Goal: Transaction & Acquisition: Obtain resource

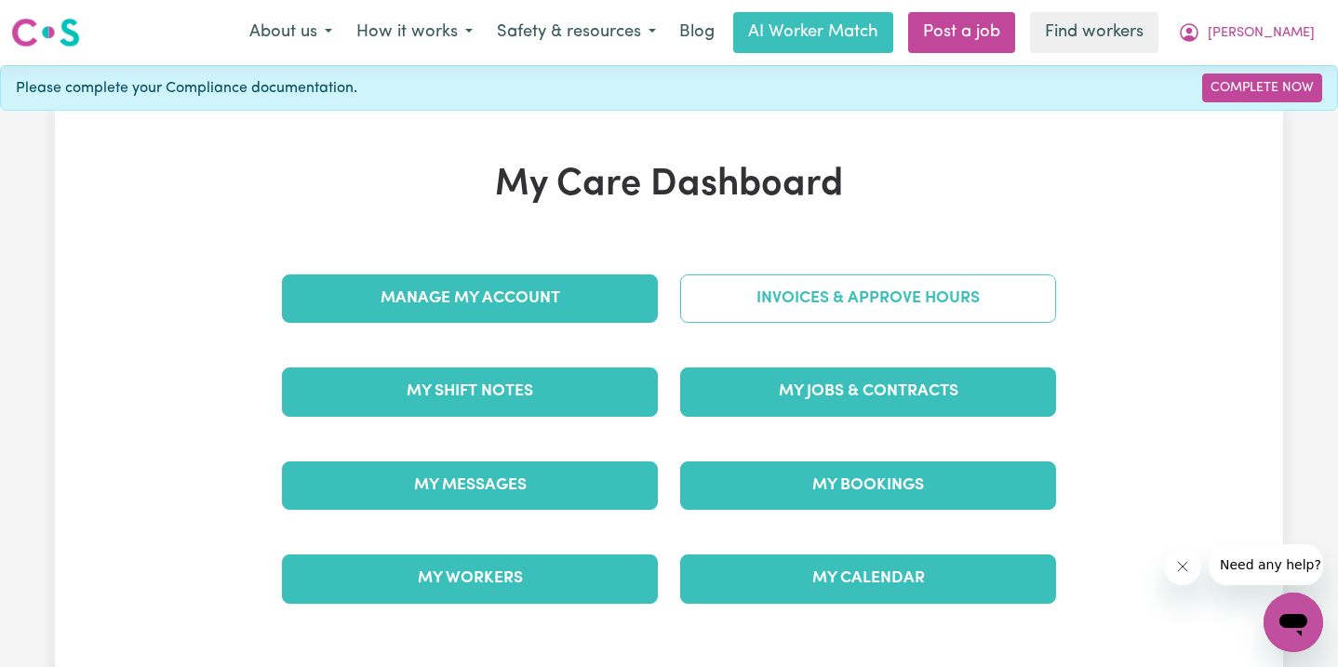
click at [848, 281] on link "Invoices & Approve Hours" at bounding box center [868, 299] width 376 height 48
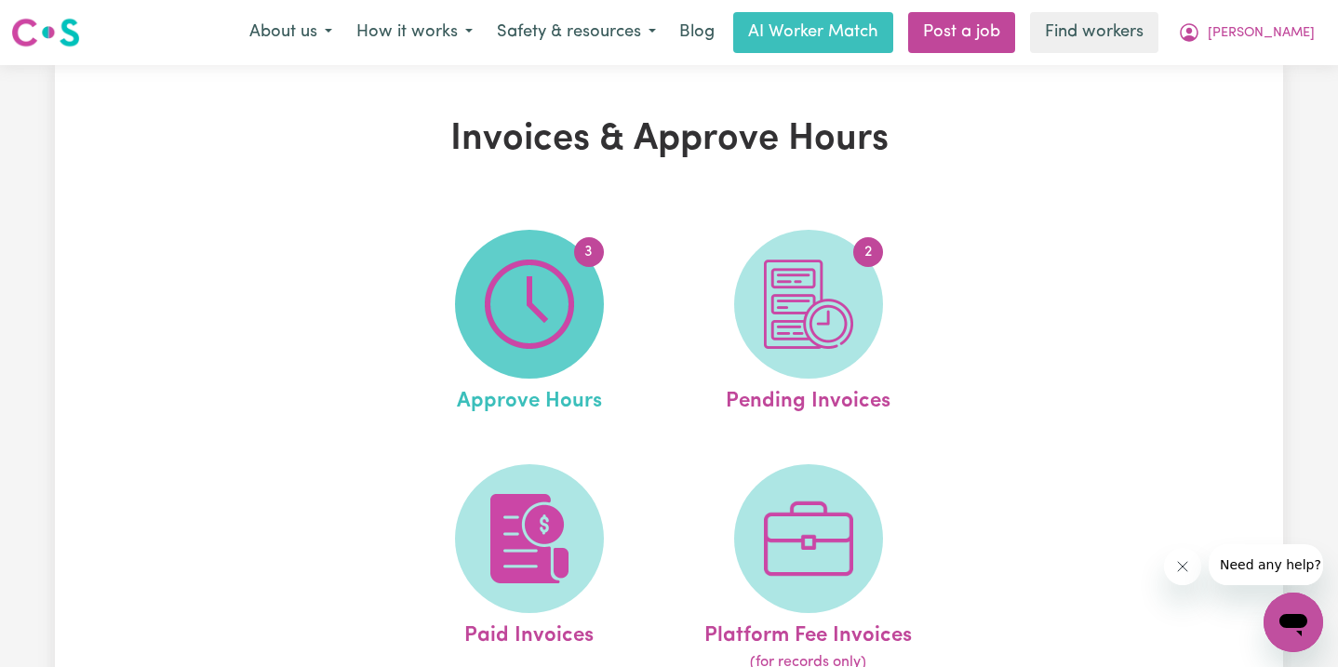
click at [523, 326] on img at bounding box center [529, 304] width 89 height 89
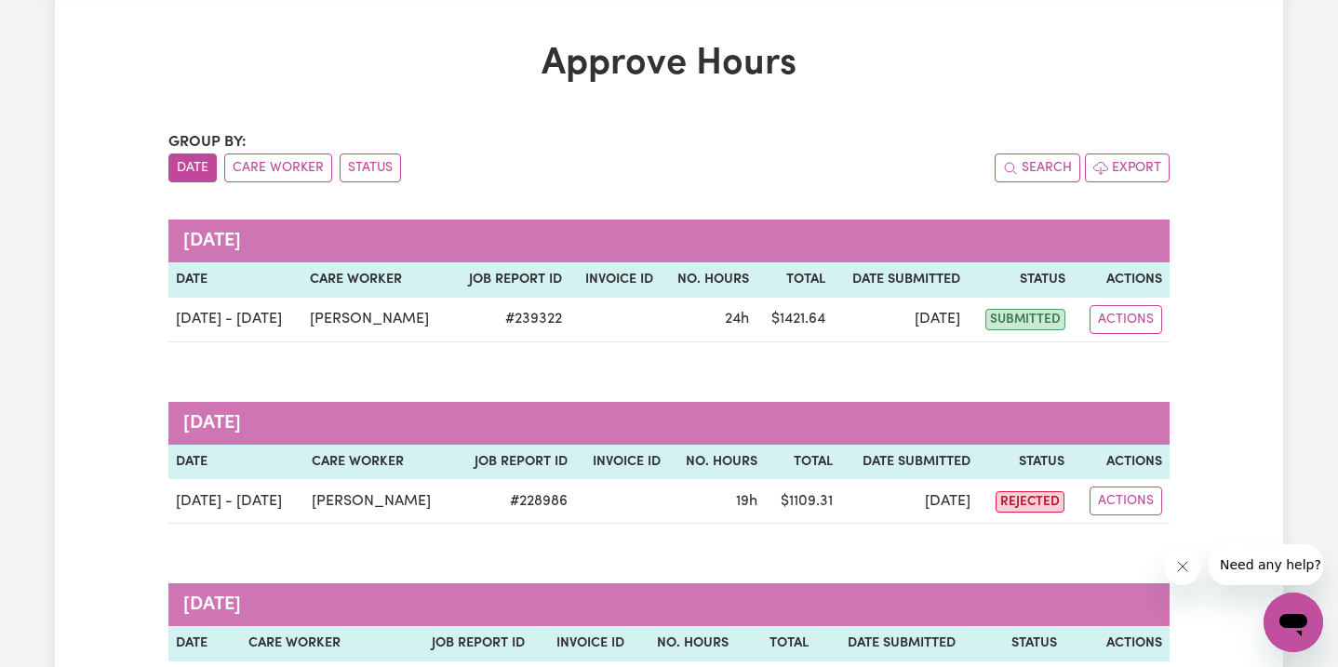
scroll to position [62, 0]
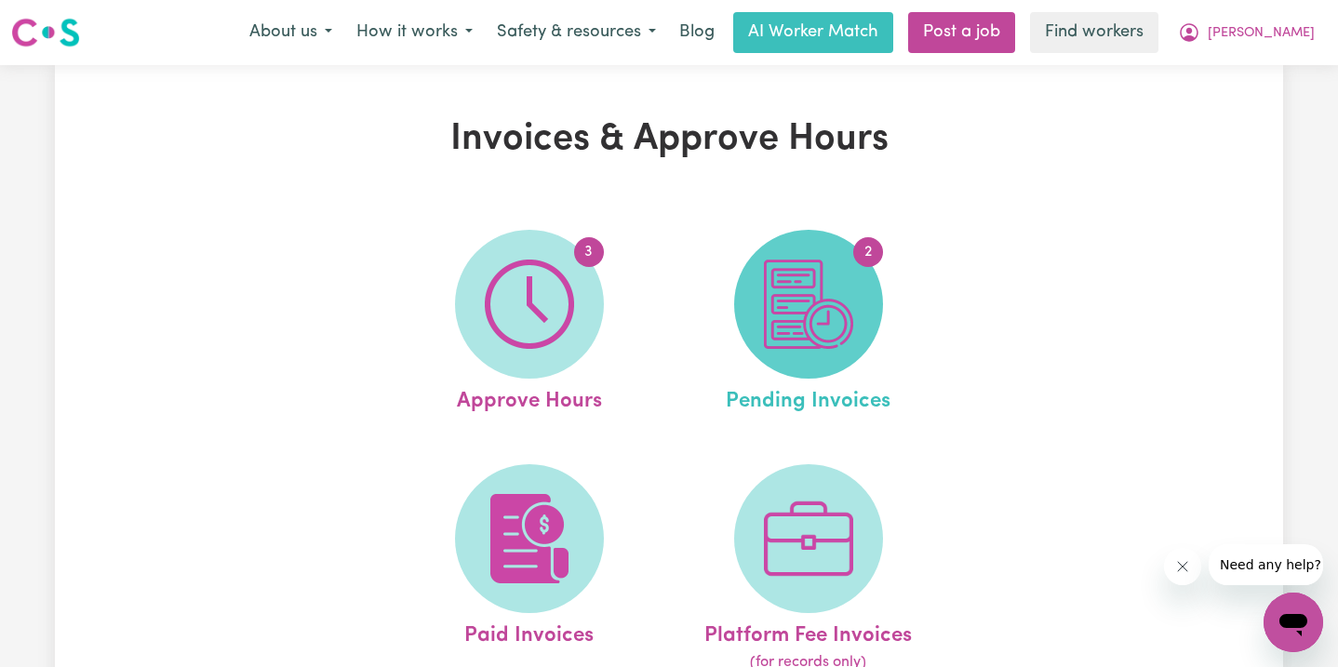
click at [786, 314] on img at bounding box center [808, 304] width 89 height 89
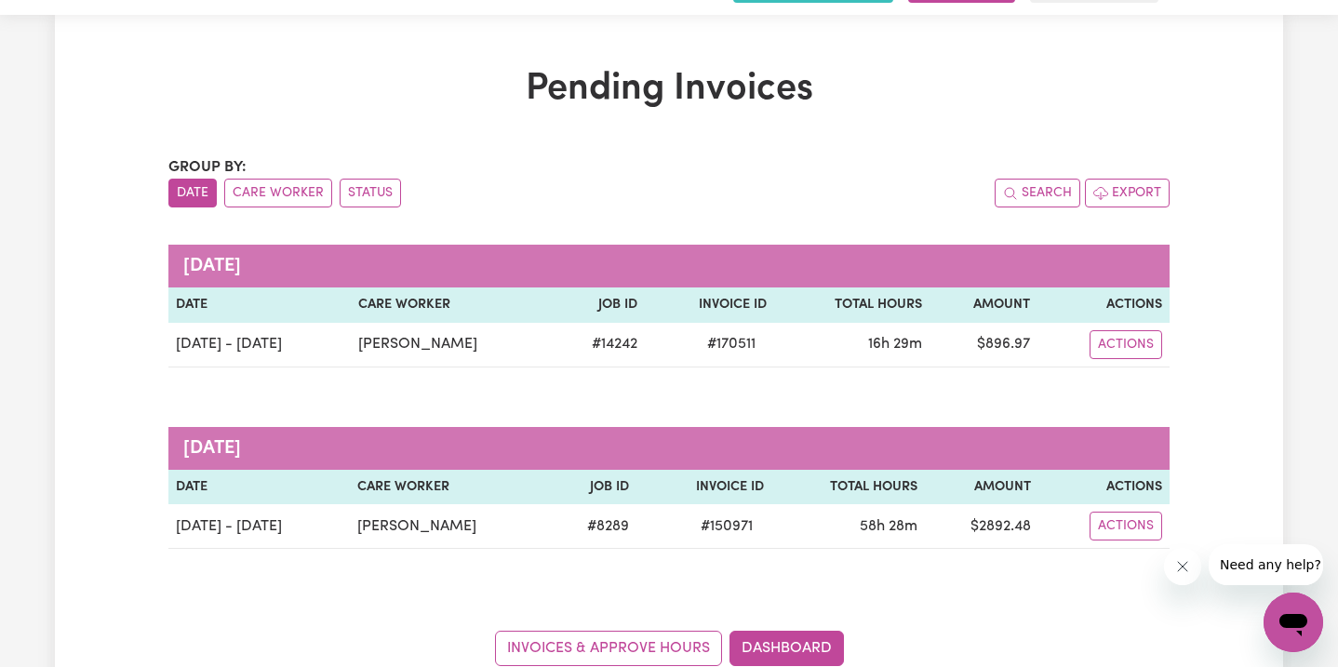
scroll to position [51, 0]
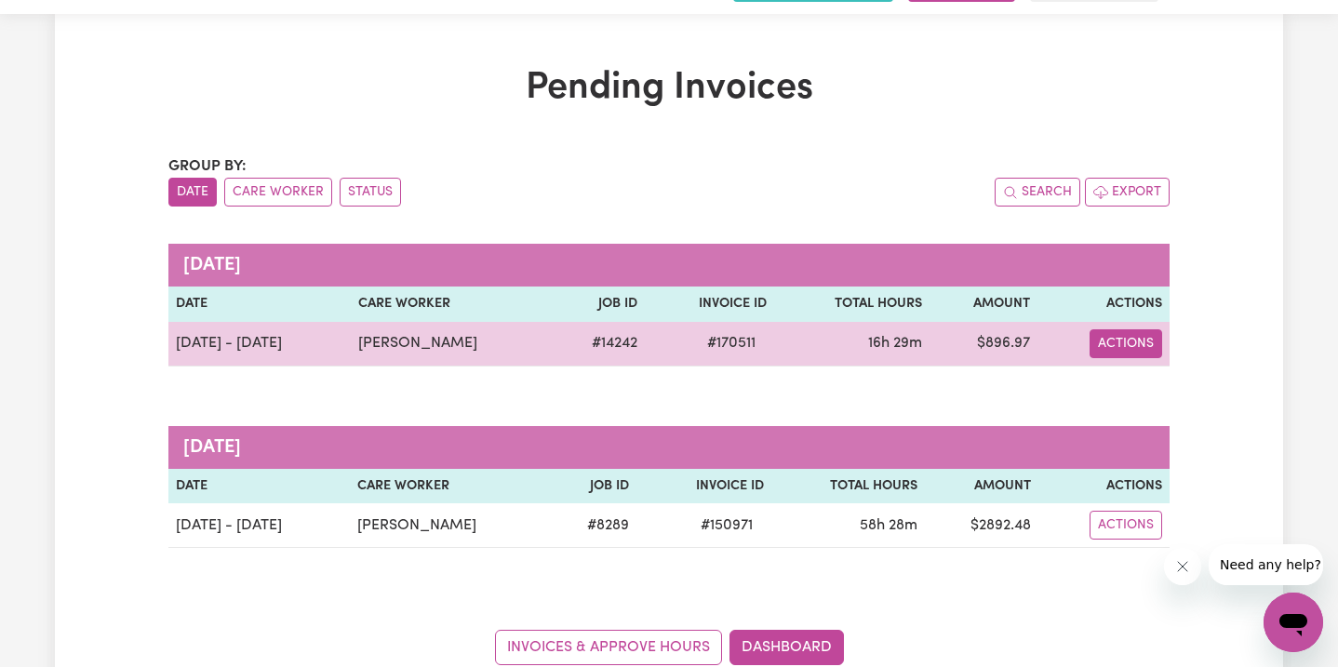
click at [1109, 338] on button "Actions" at bounding box center [1126, 343] width 73 height 29
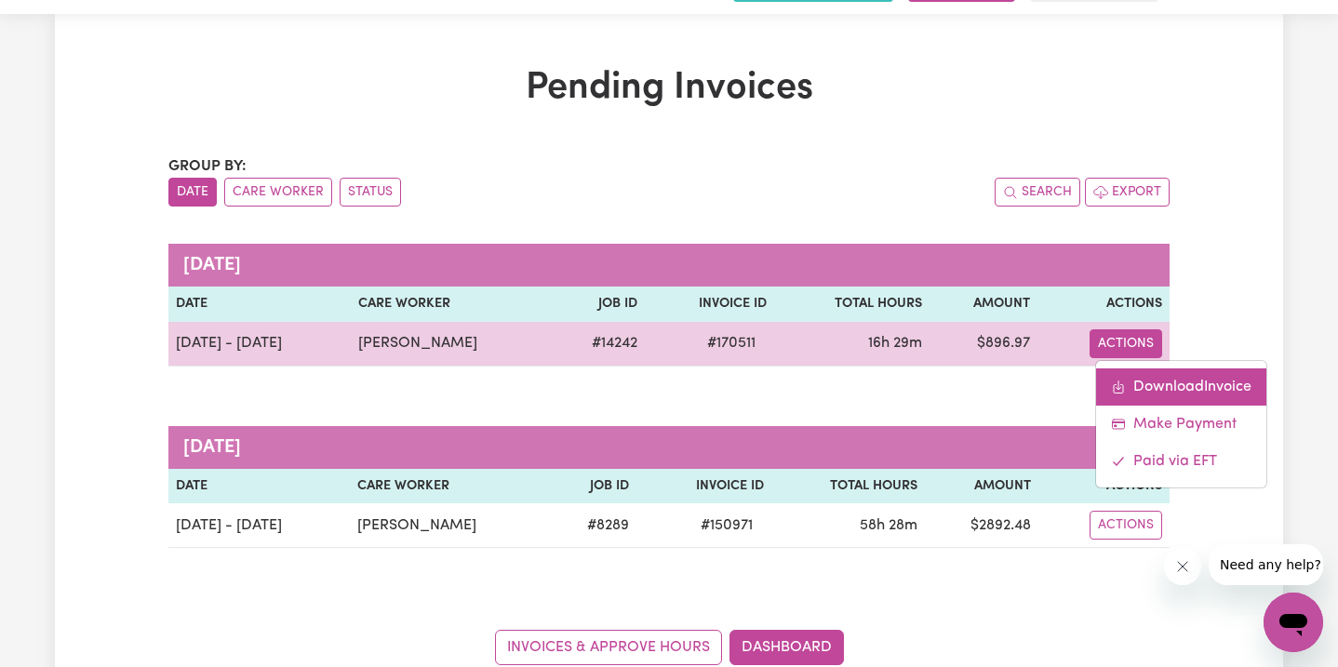
click at [1125, 385] on link "Download Invoice" at bounding box center [1181, 387] width 170 height 37
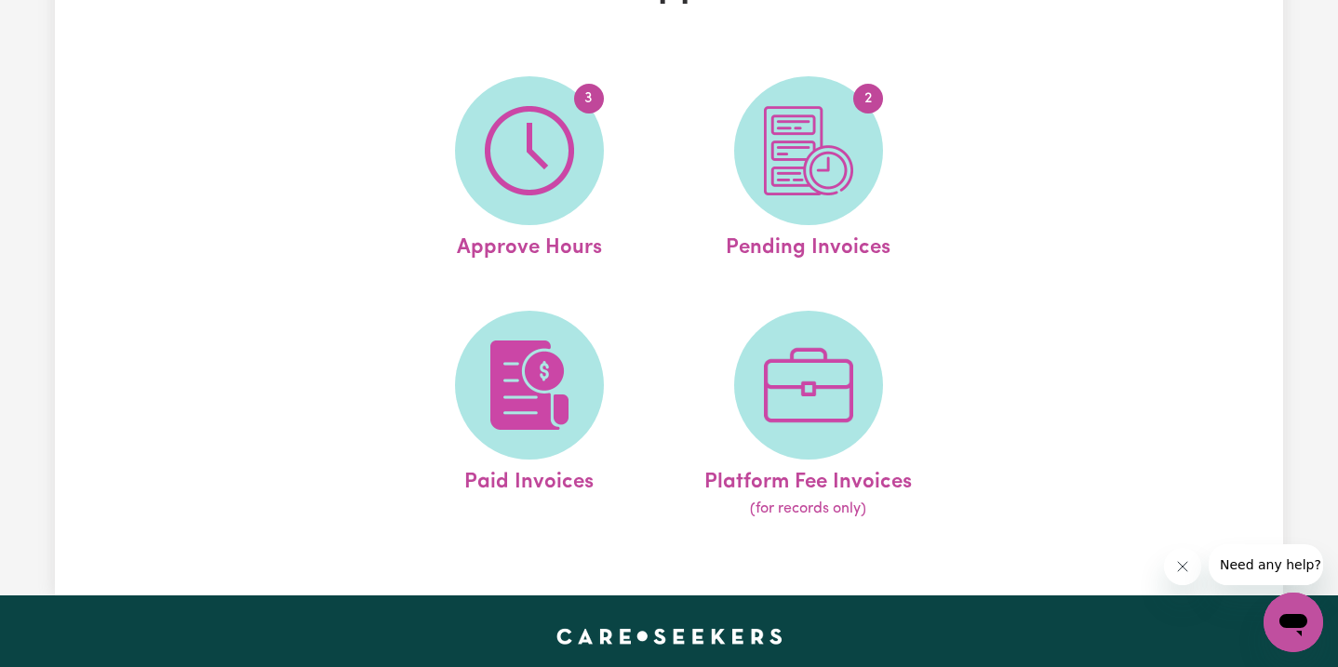
scroll to position [170, 0]
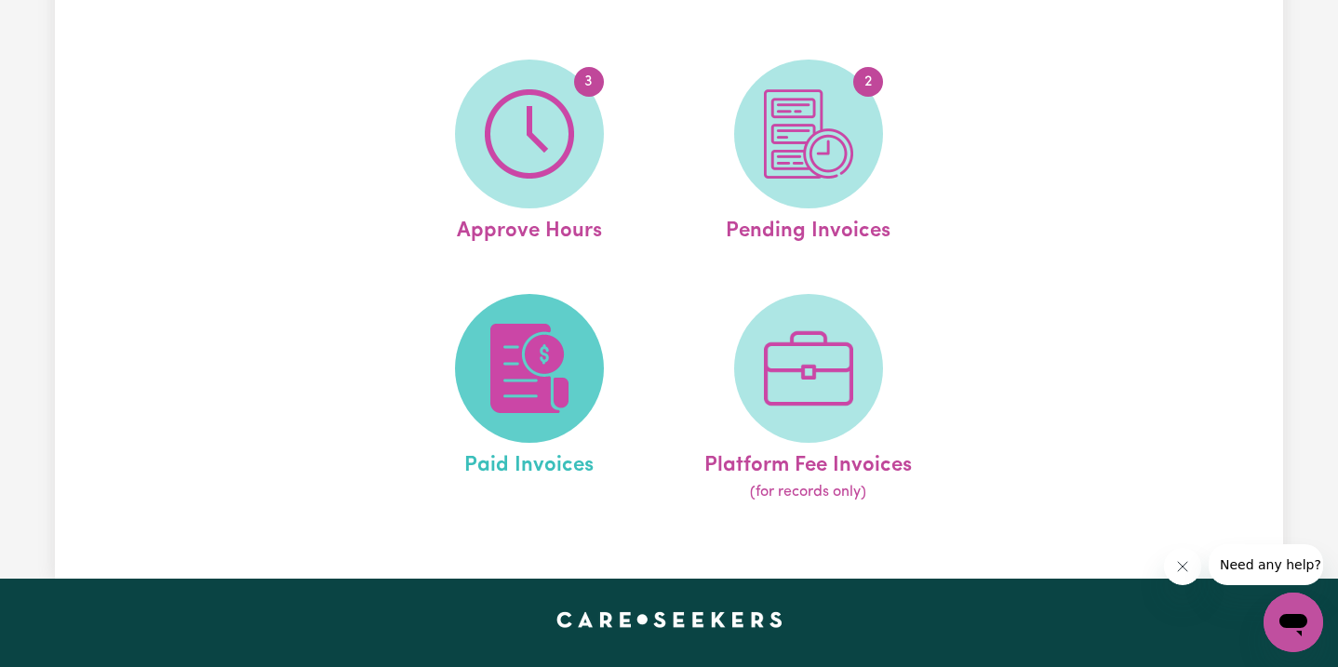
click at [529, 378] on img at bounding box center [529, 368] width 89 height 89
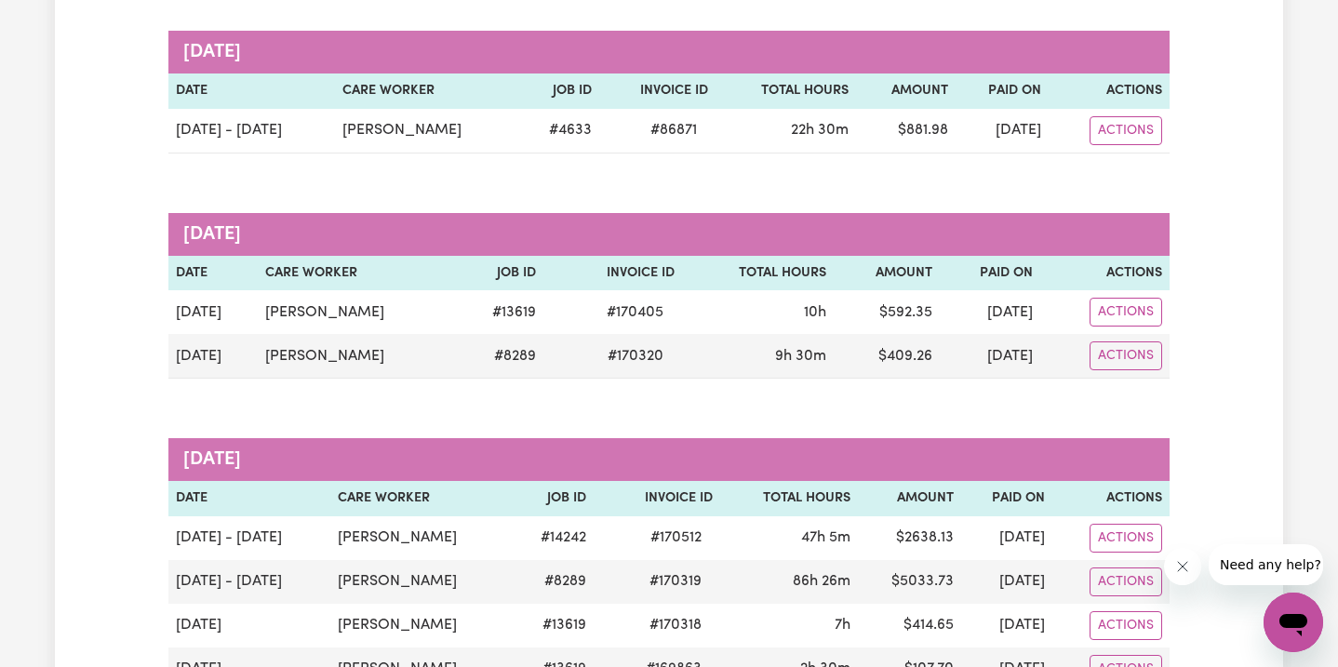
scroll to position [272, 0]
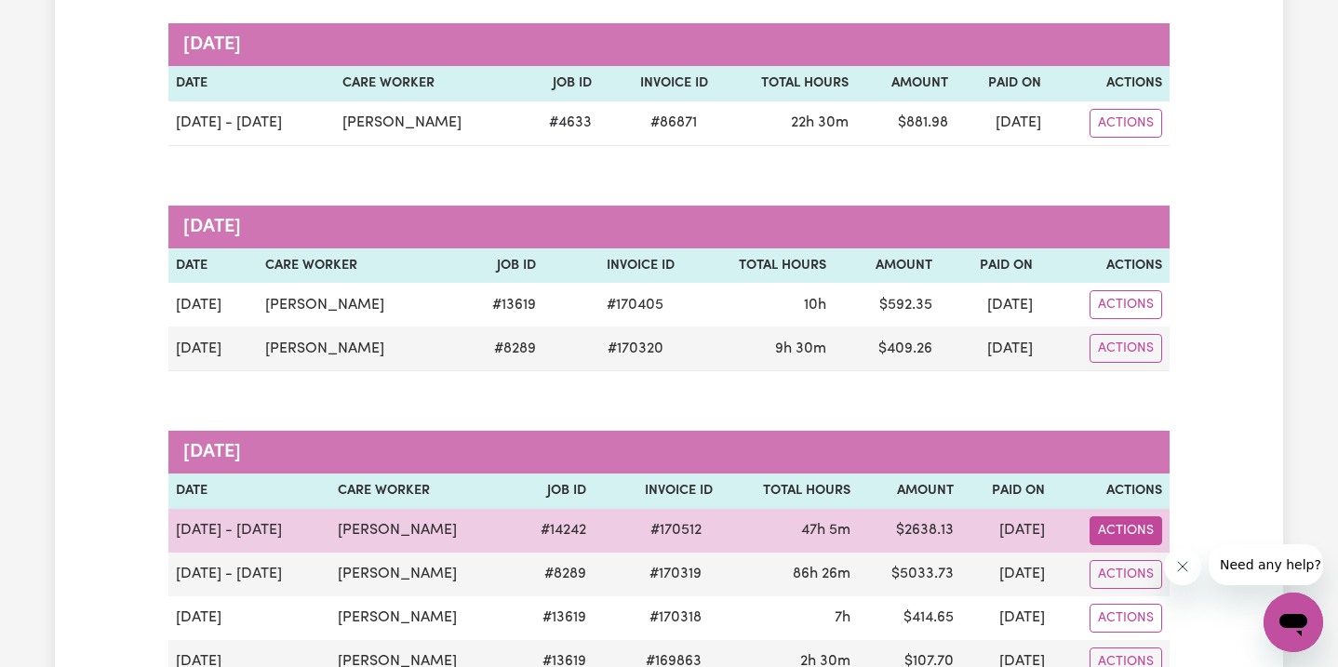
click at [1145, 138] on button "Actions" at bounding box center [1126, 123] width 73 height 29
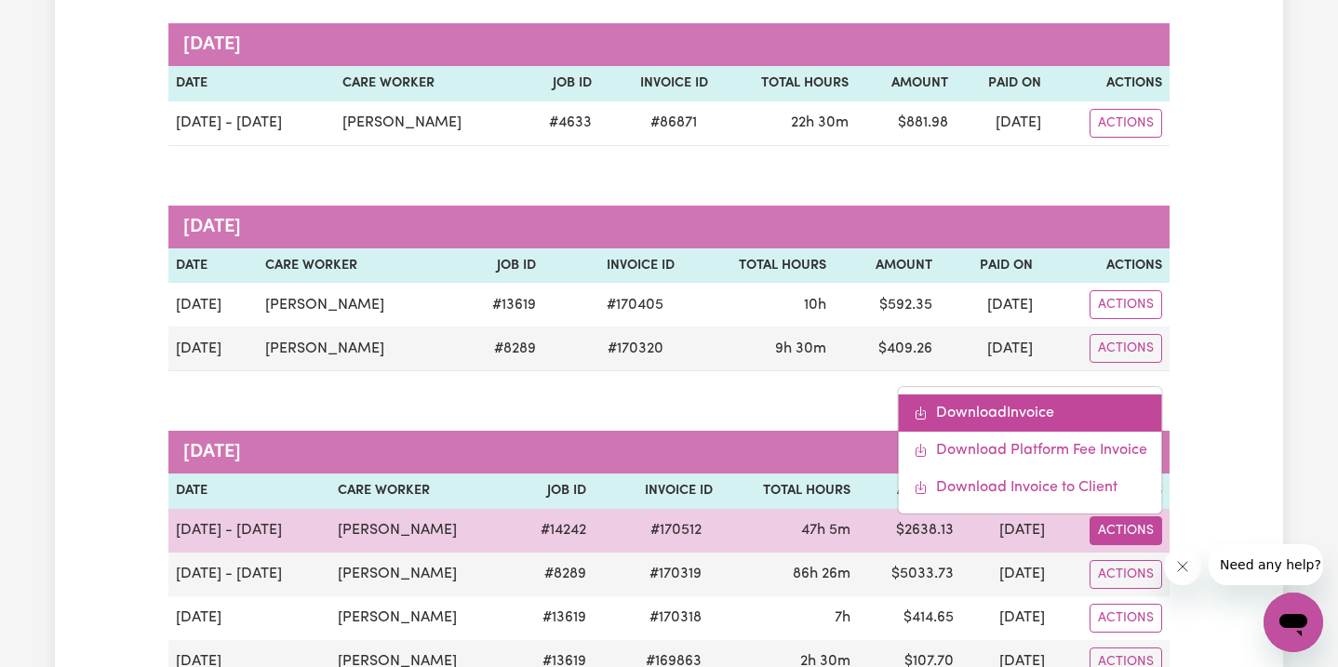
click at [1089, 400] on link "Download Invoice" at bounding box center [1030, 413] width 263 height 37
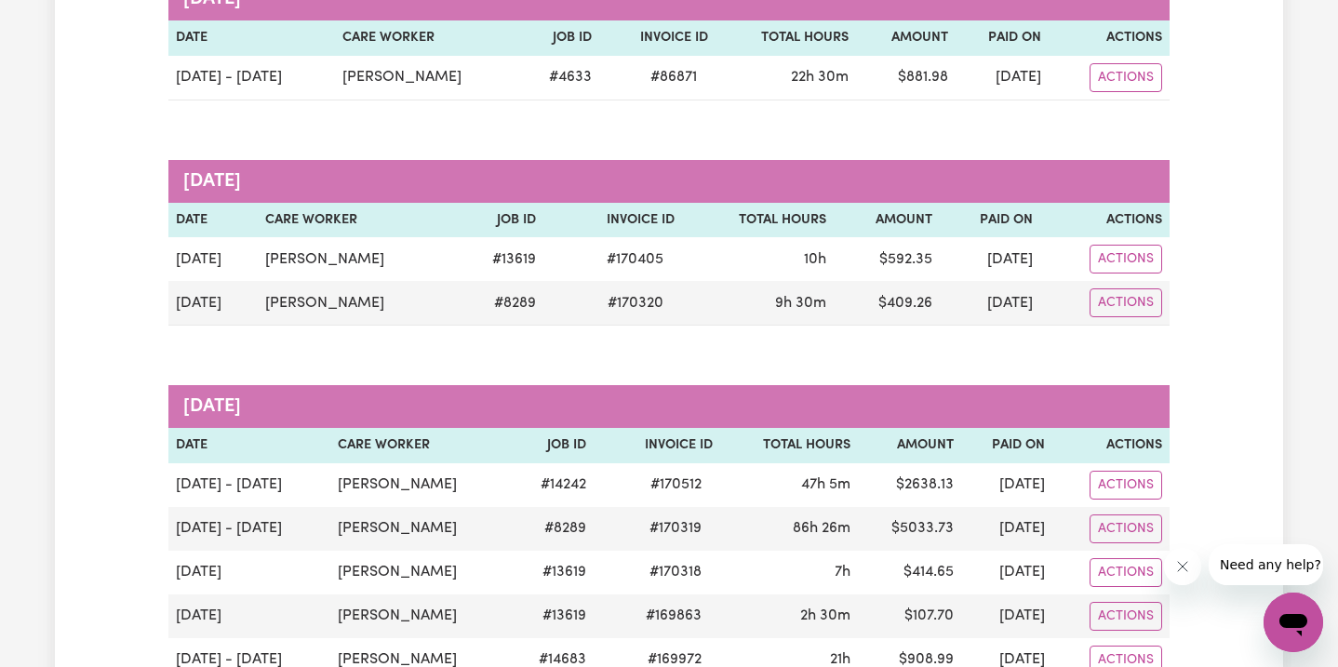
scroll to position [0, 0]
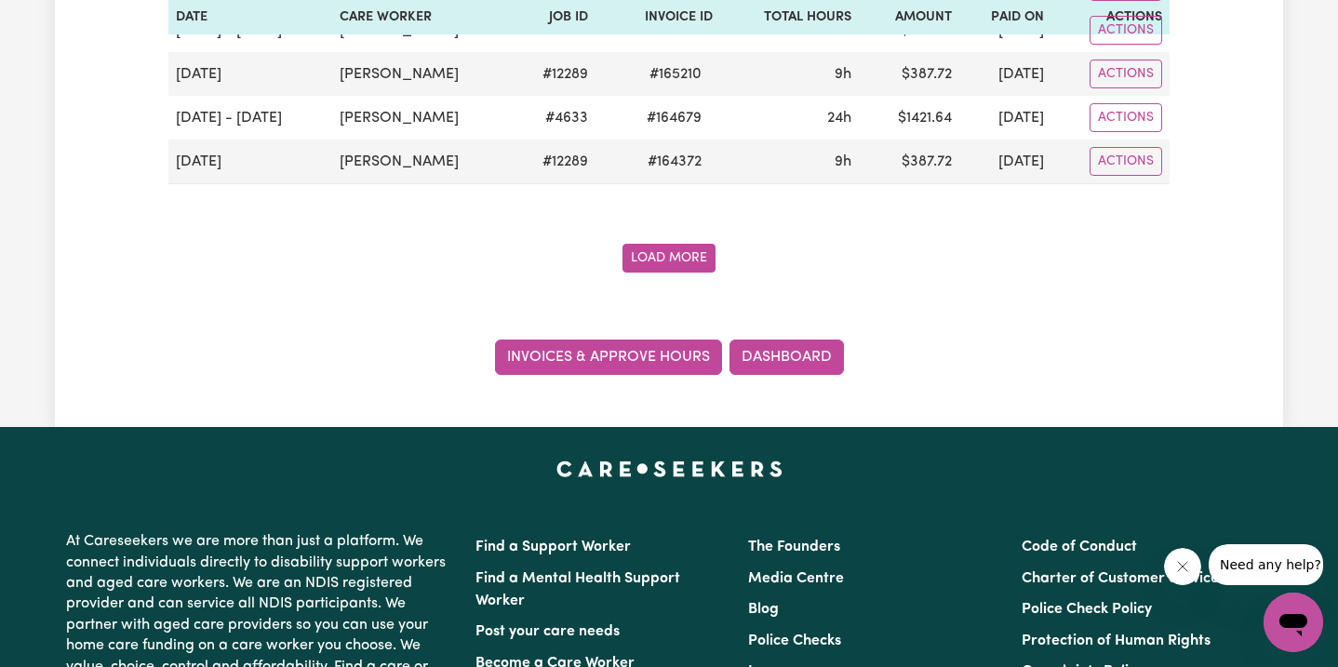
click at [573, 346] on link "Invoices & Approve Hours" at bounding box center [608, 357] width 227 height 35
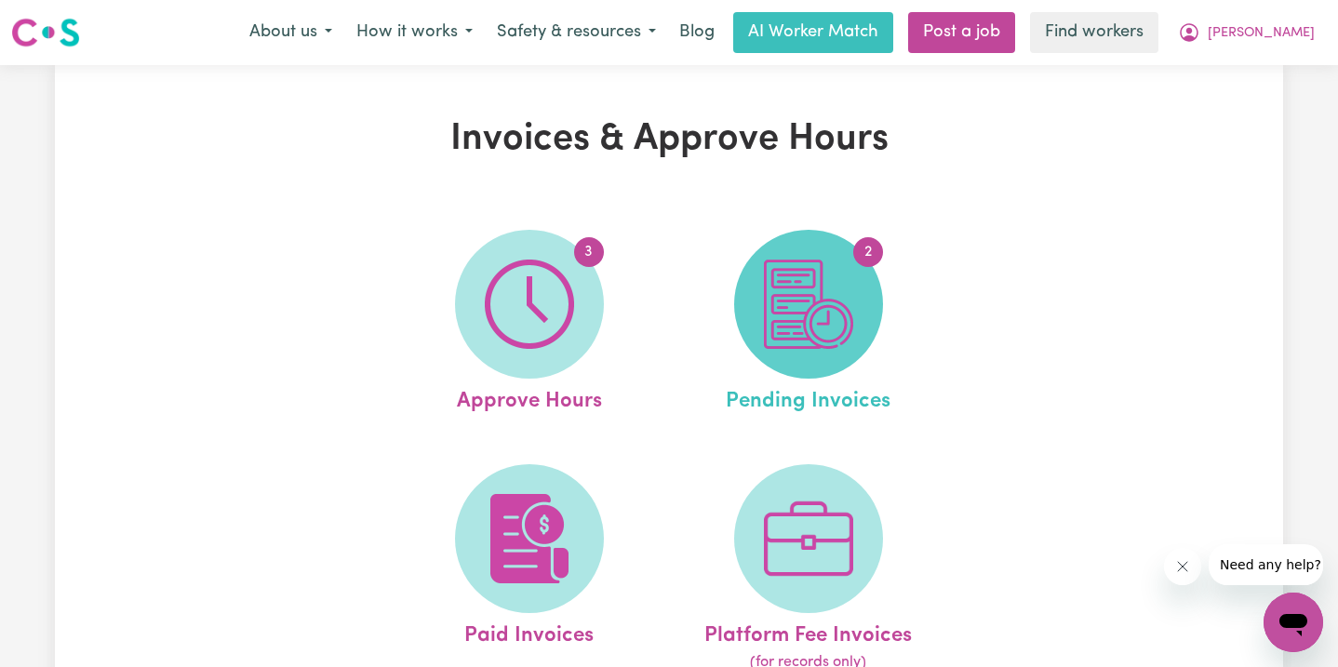
click at [819, 298] on img at bounding box center [808, 304] width 89 height 89
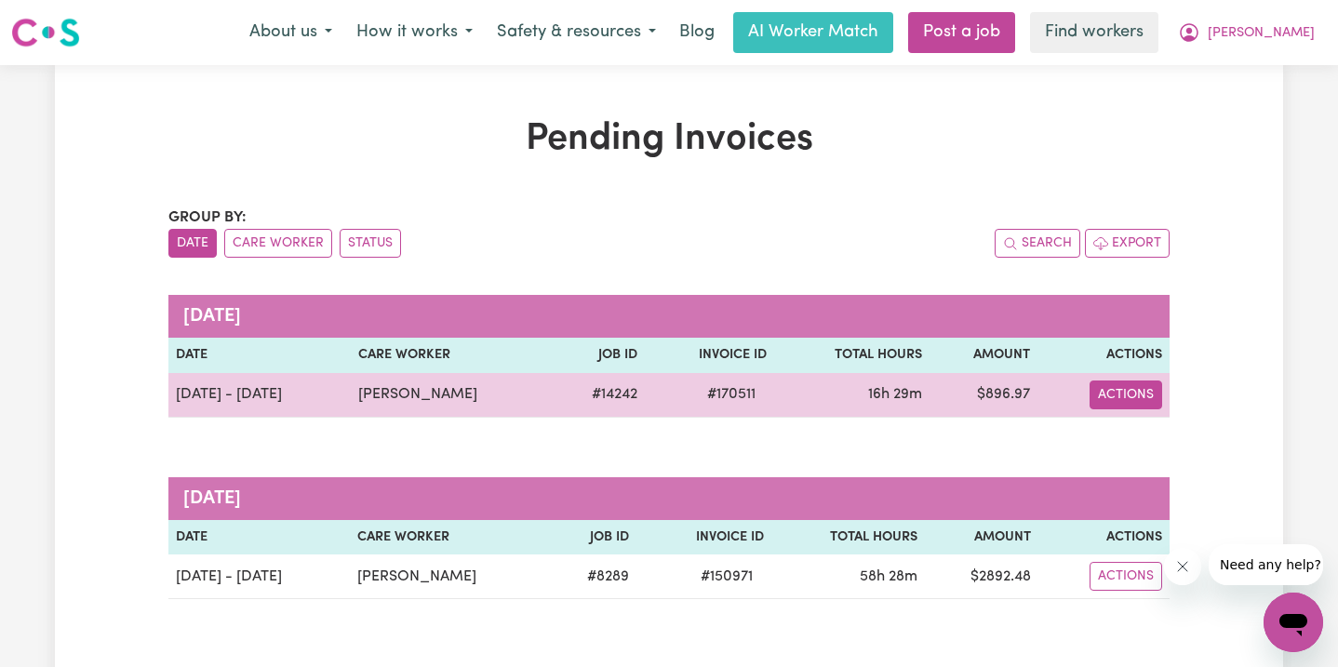
click at [1148, 396] on button "Actions" at bounding box center [1126, 395] width 73 height 29
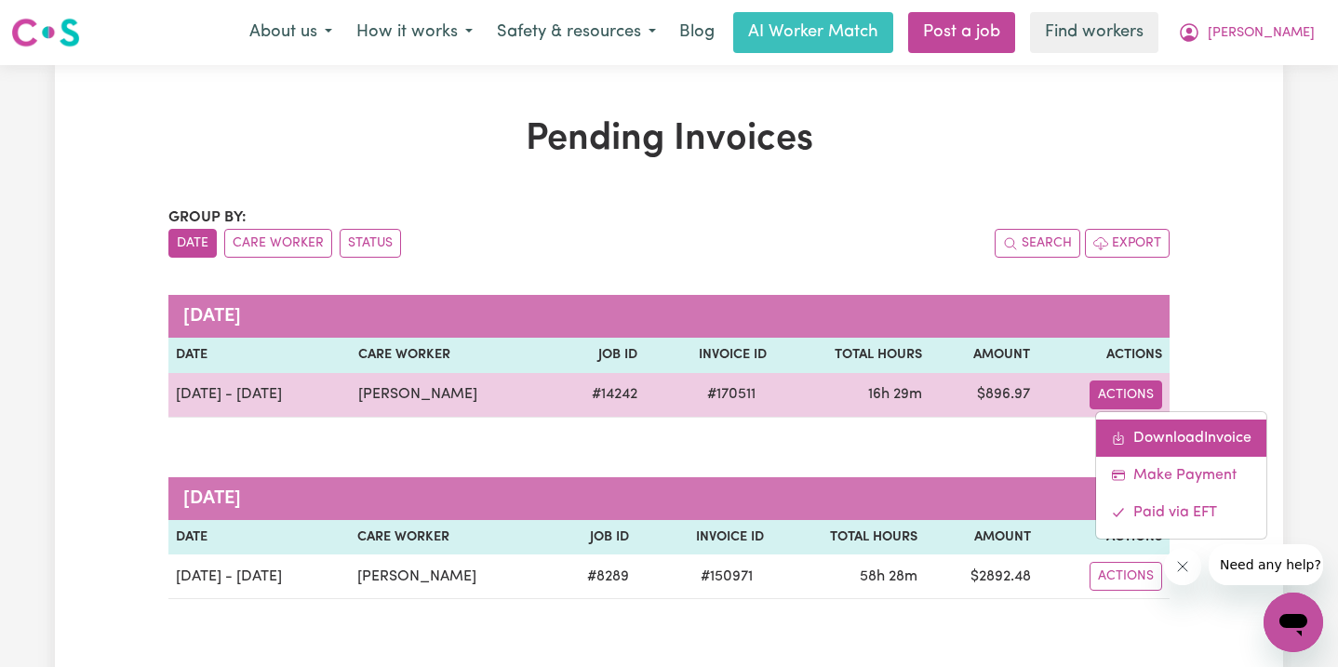
click at [1151, 441] on link "Download Invoice" at bounding box center [1181, 438] width 170 height 37
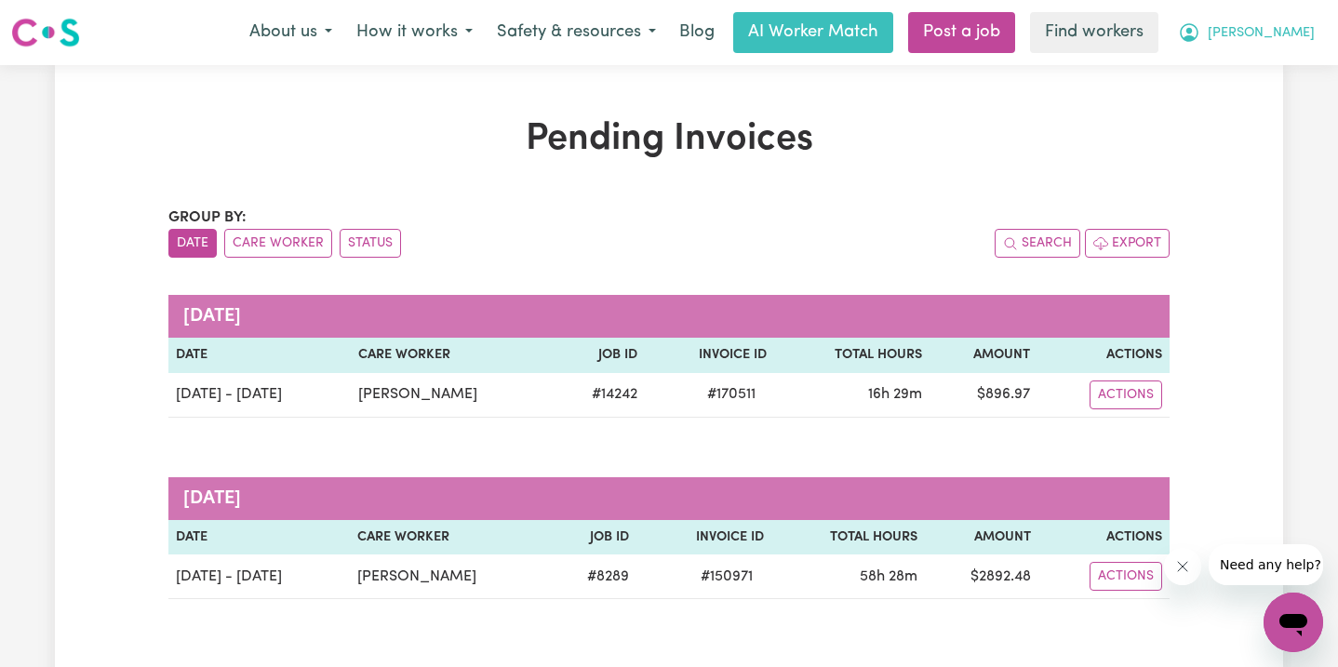
click at [1278, 36] on button "[PERSON_NAME]" at bounding box center [1246, 32] width 161 height 39
click at [1265, 101] on link "Logout" at bounding box center [1252, 106] width 147 height 35
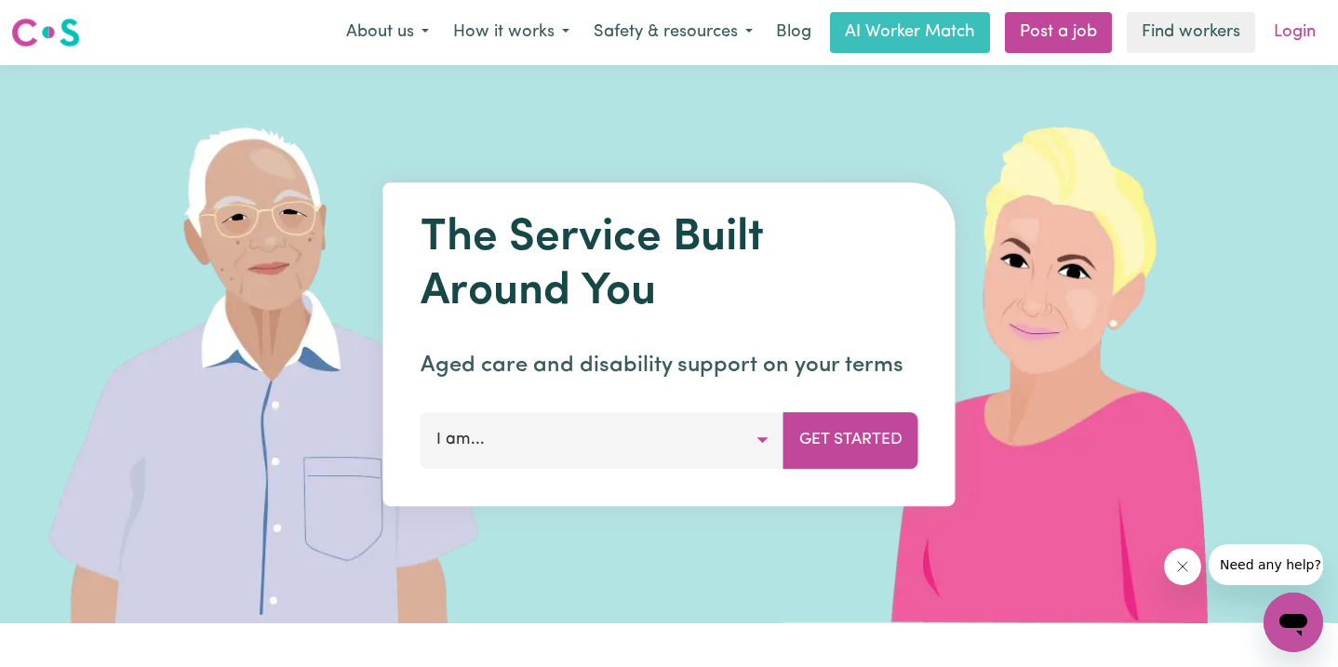
click at [1302, 35] on link "Login" at bounding box center [1295, 32] width 64 height 41
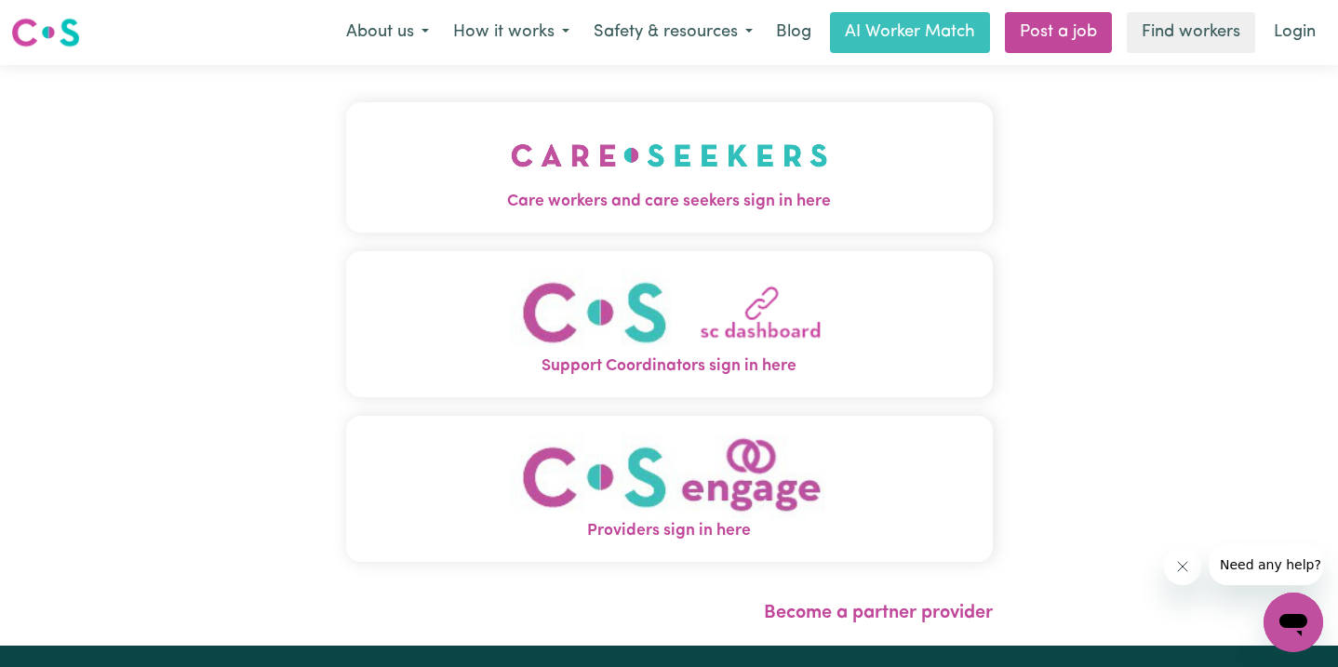
click at [675, 196] on span "Care workers and care seekers sign in here" at bounding box center [669, 202] width 647 height 24
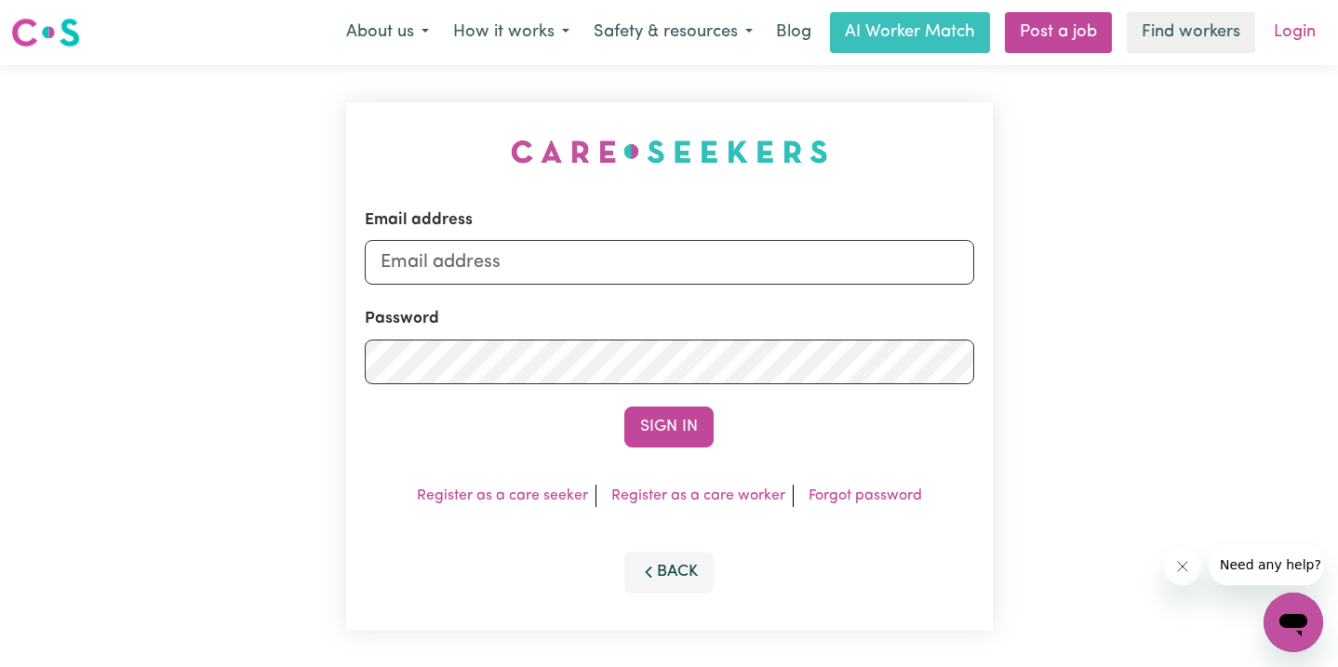
click at [1285, 27] on link "Login" at bounding box center [1295, 32] width 64 height 41
click at [557, 255] on input "Email address" at bounding box center [670, 262] width 610 height 45
type input "g"
type input "[EMAIL_ADDRESS][DOMAIN_NAME]"
click at [625, 407] on button "Sign In" at bounding box center [669, 427] width 89 height 41
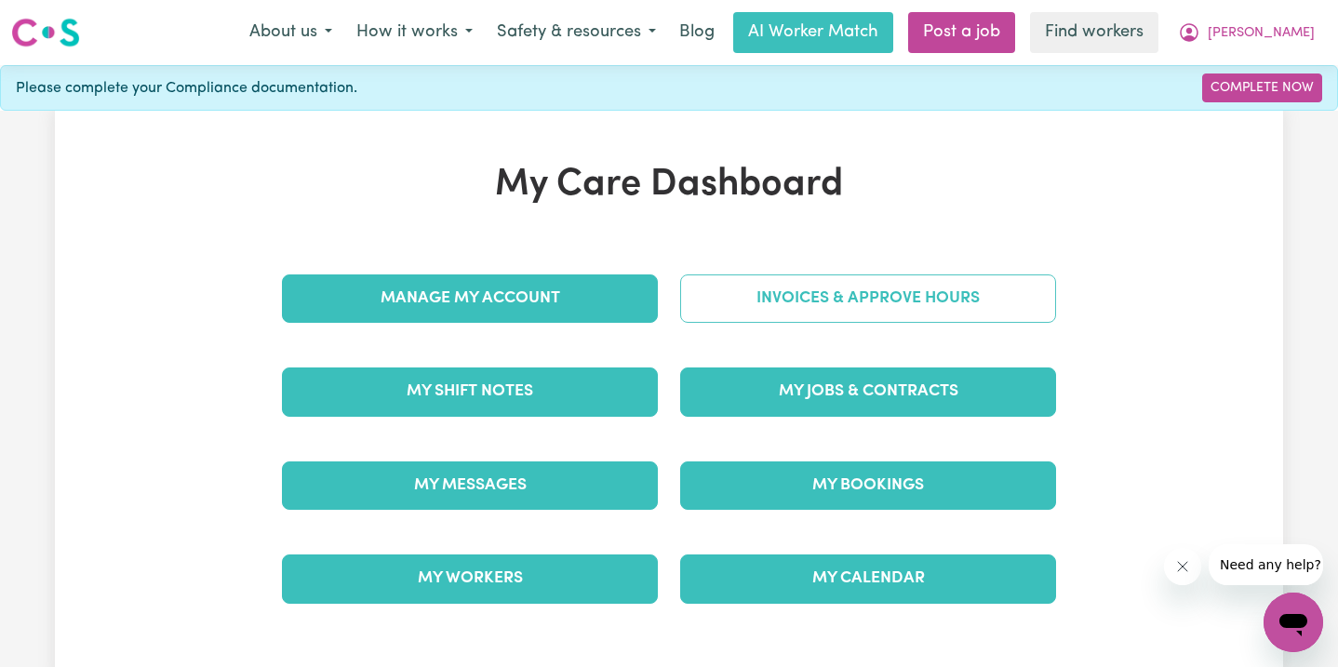
click at [806, 315] on link "Invoices & Approve Hours" at bounding box center [868, 299] width 376 height 48
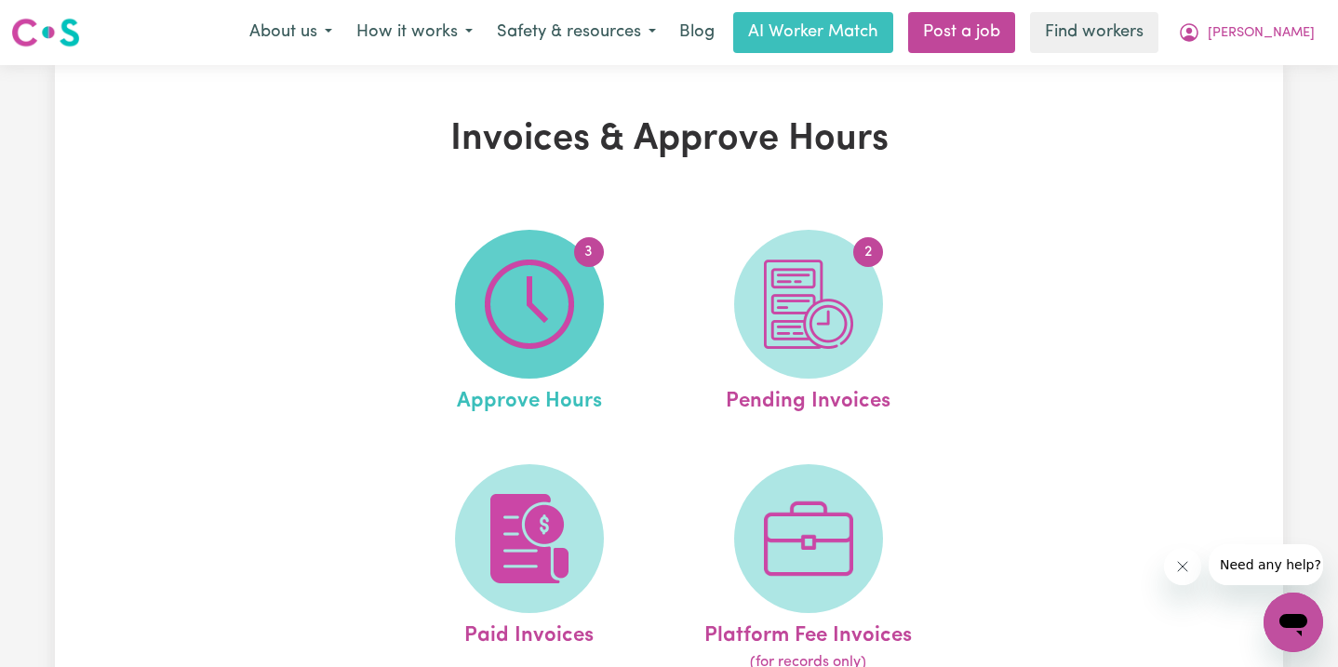
click at [545, 313] on img at bounding box center [529, 304] width 89 height 89
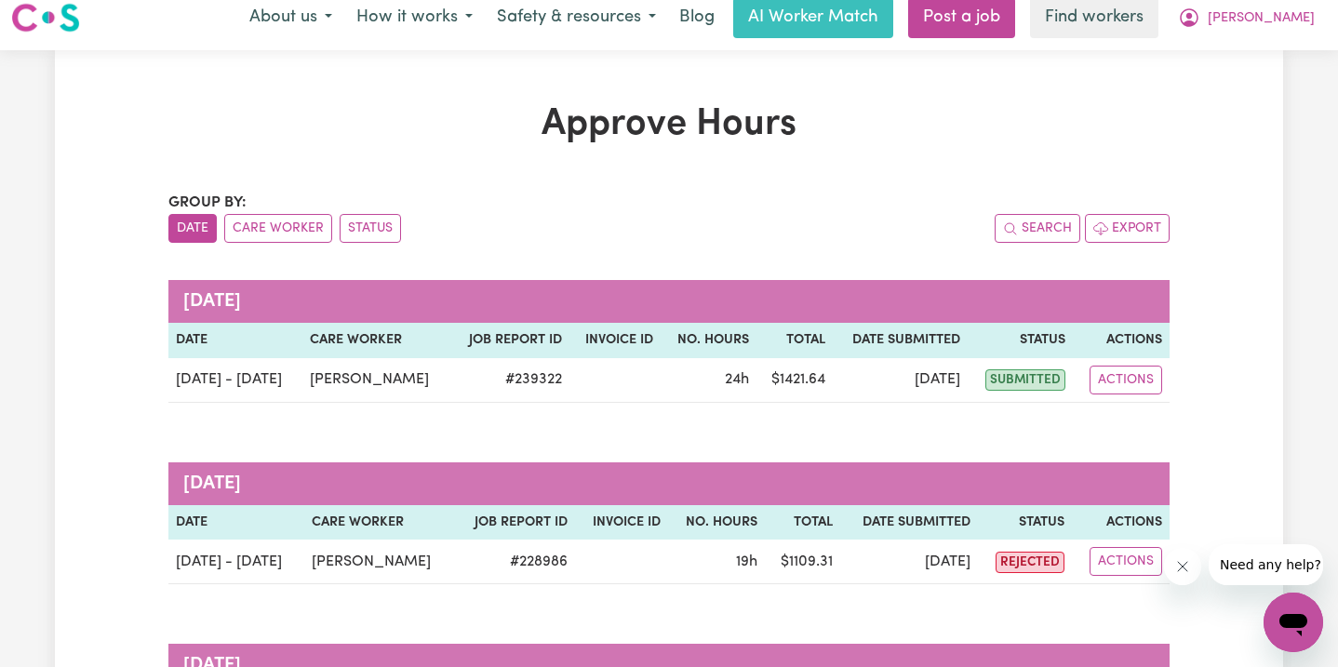
scroll to position [7, 0]
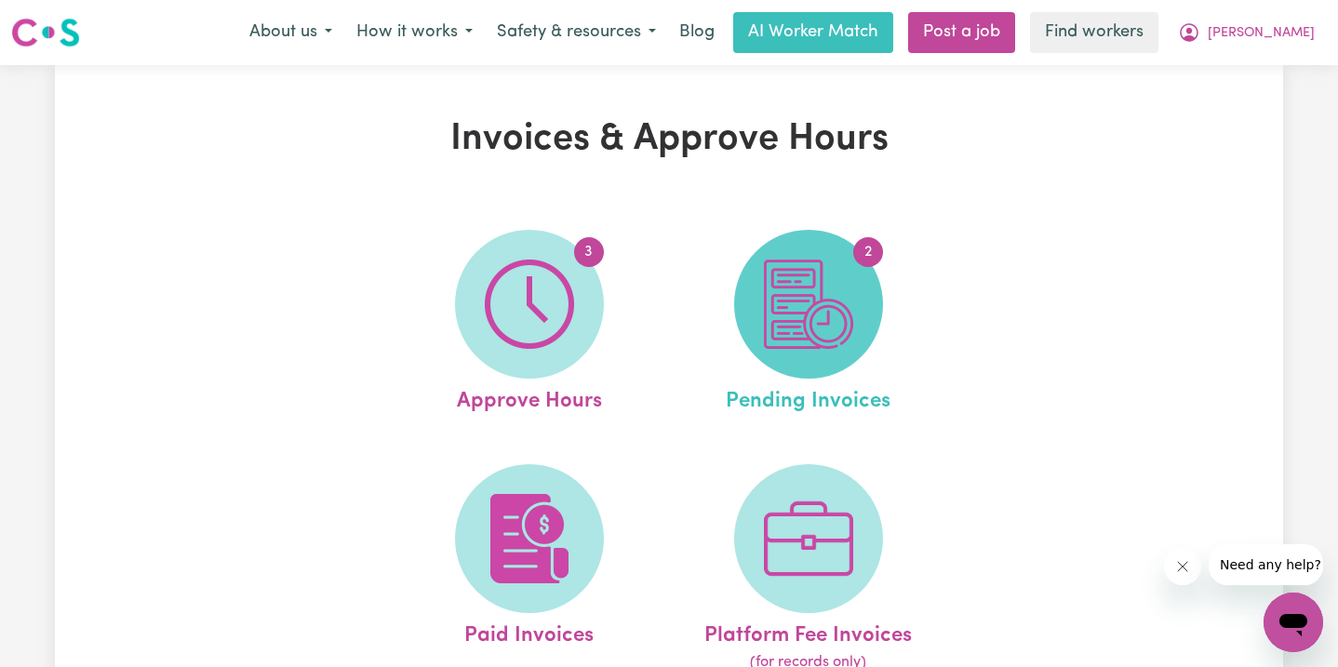
click at [788, 285] on img at bounding box center [808, 304] width 89 height 89
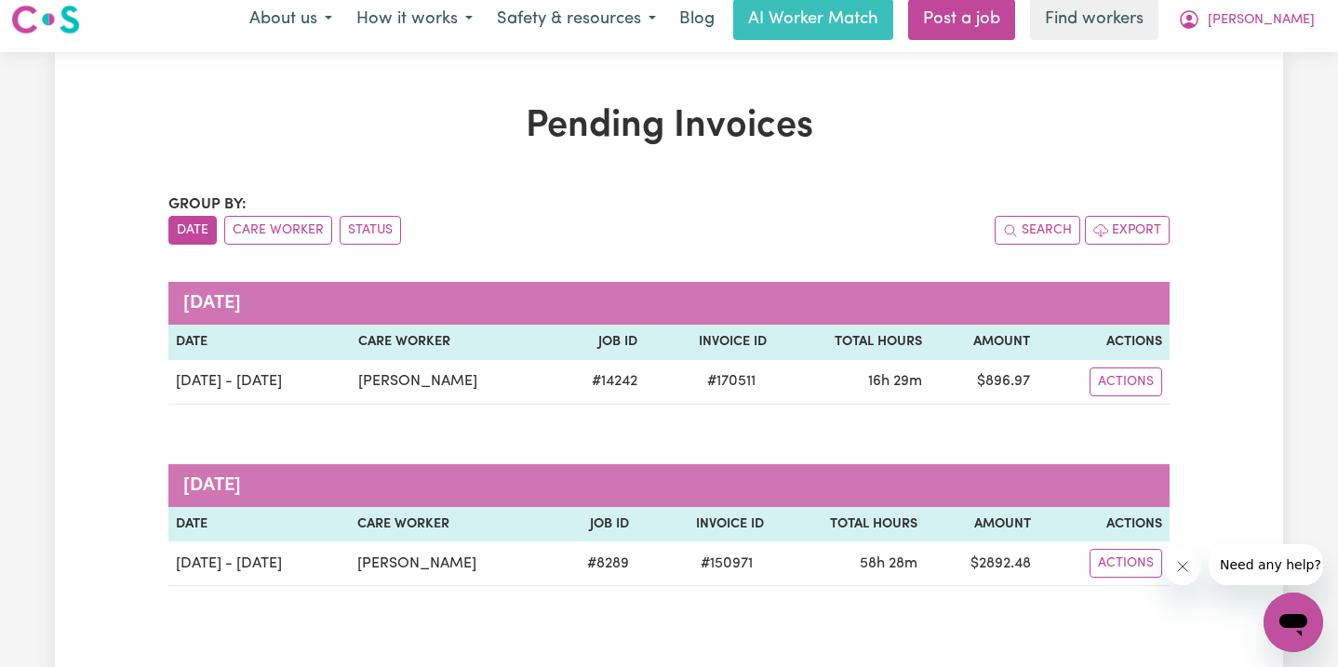
scroll to position [15, 0]
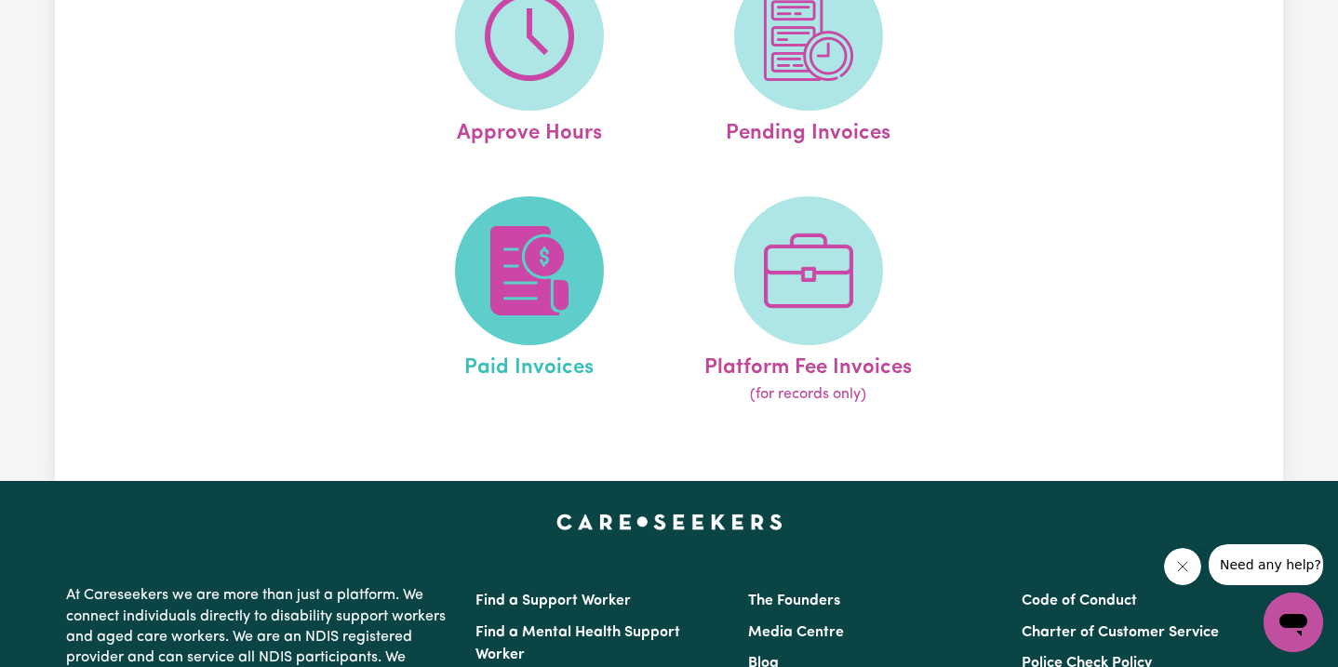
click at [531, 297] on img at bounding box center [529, 270] width 89 height 89
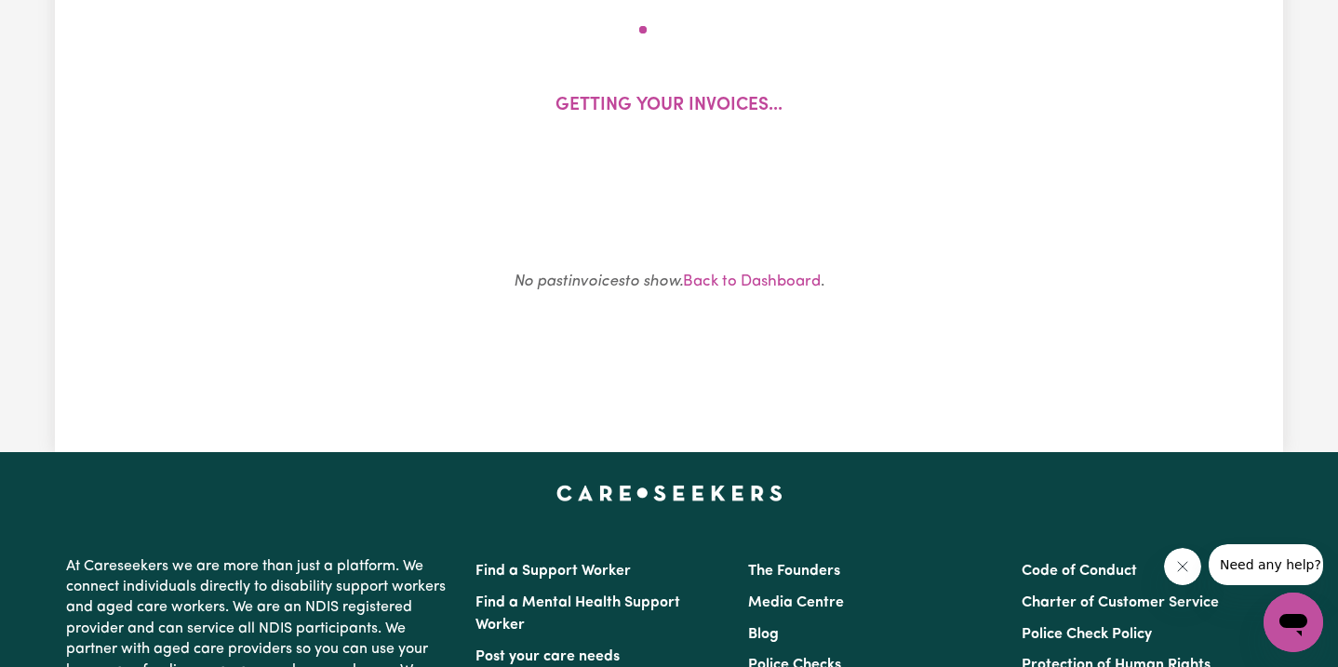
scroll to position [168, 0]
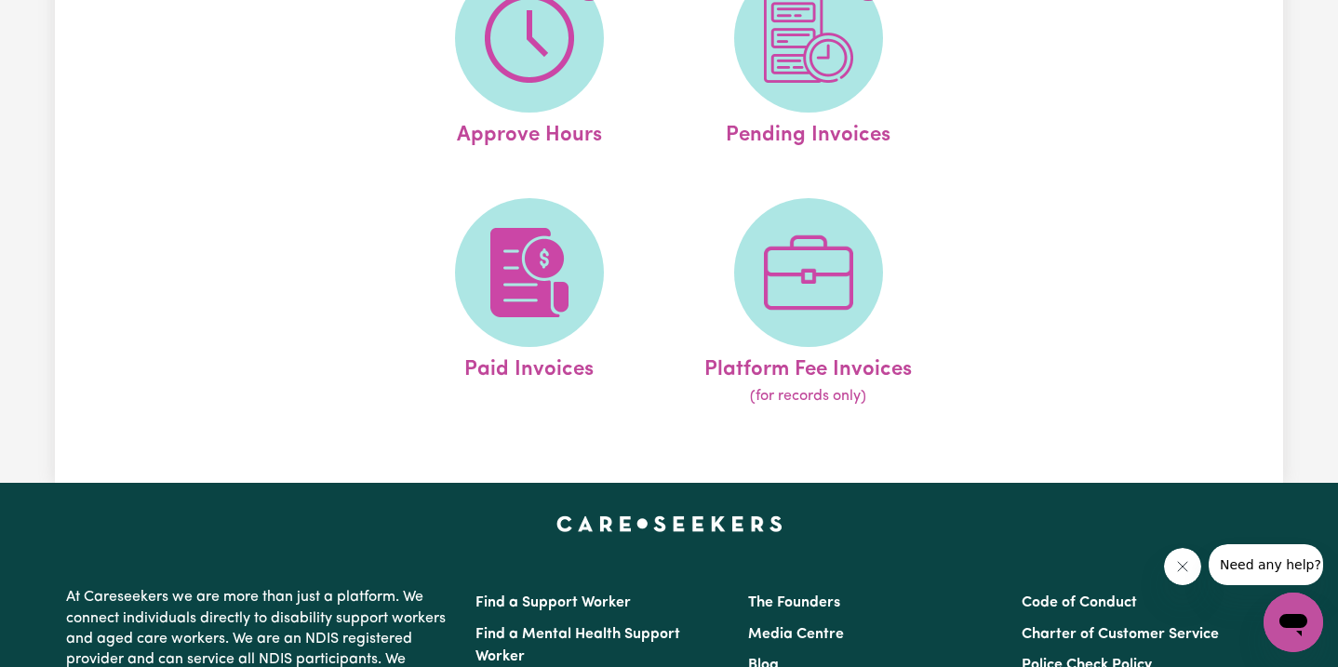
scroll to position [309, 0]
